Goal: Check status: Check status

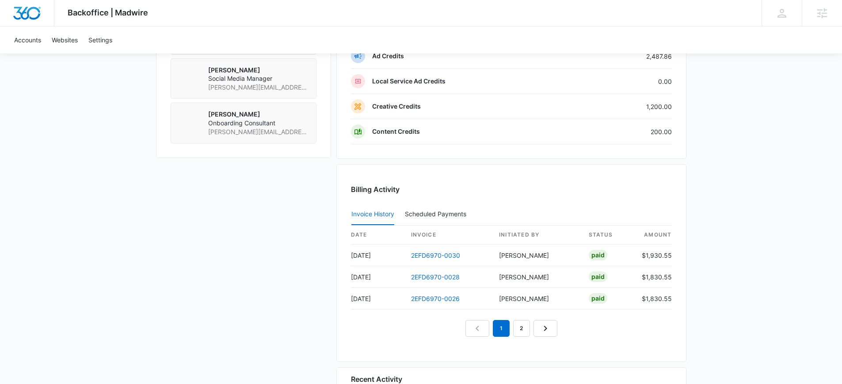
scroll to position [684, 0]
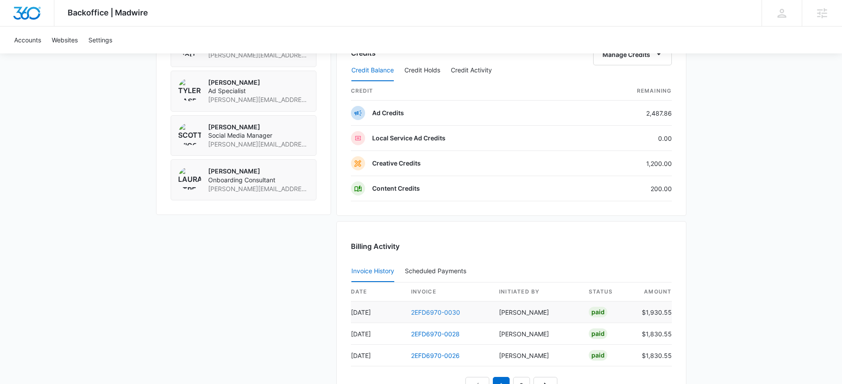
click at [437, 312] on link "2EFD6970-0030" at bounding box center [435, 313] width 49 height 8
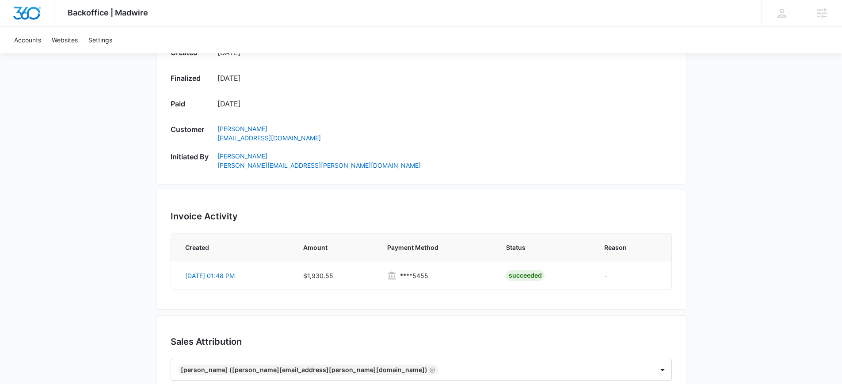
scroll to position [505, 0]
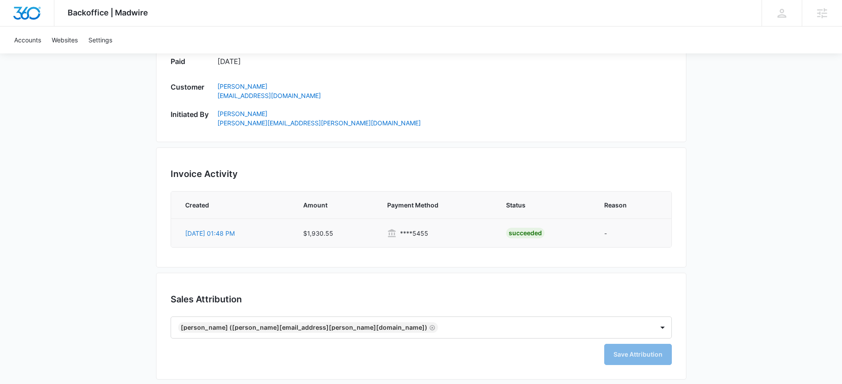
click at [207, 234] on link "[DATE] 01:48 PM" at bounding box center [209, 234] width 49 height 8
